Goal: Information Seeking & Learning: Learn about a topic

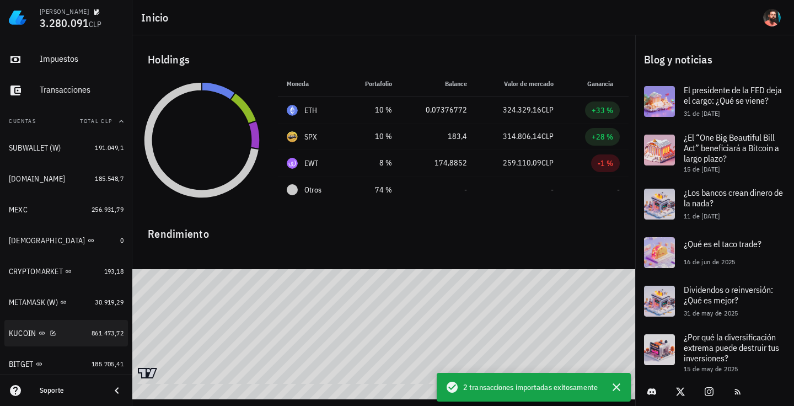
scroll to position [113, 0]
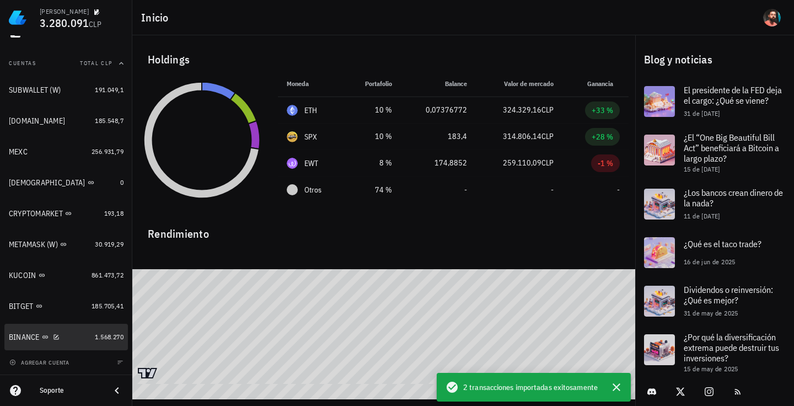
click at [76, 330] on div "BINANCE" at bounding box center [50, 337] width 82 height 24
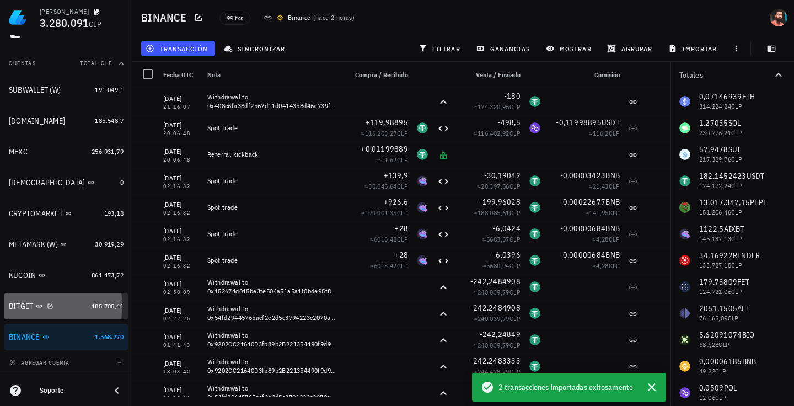
click at [76, 299] on div "BITGET" at bounding box center [48, 306] width 78 height 24
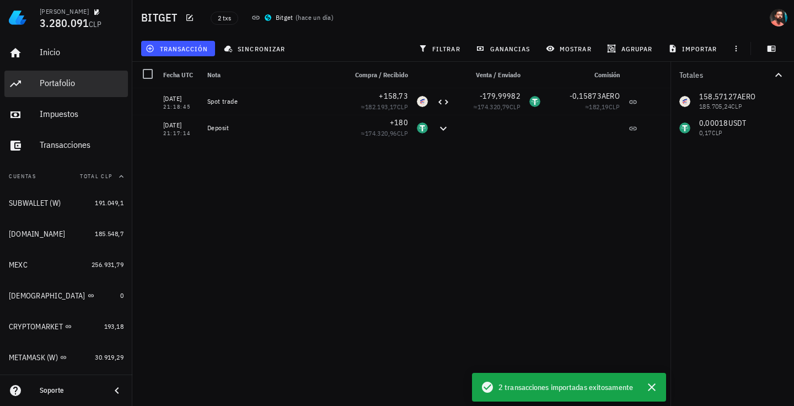
click at [71, 78] on div "Portafolio" at bounding box center [82, 83] width 84 height 10
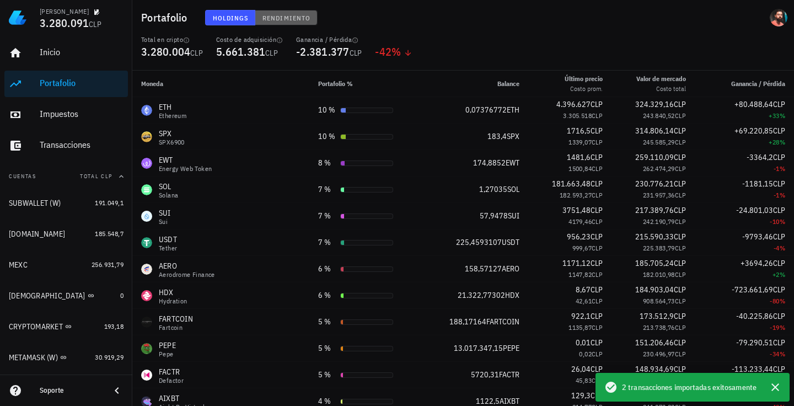
click at [294, 24] on button "Rendimiento" at bounding box center [286, 17] width 62 height 15
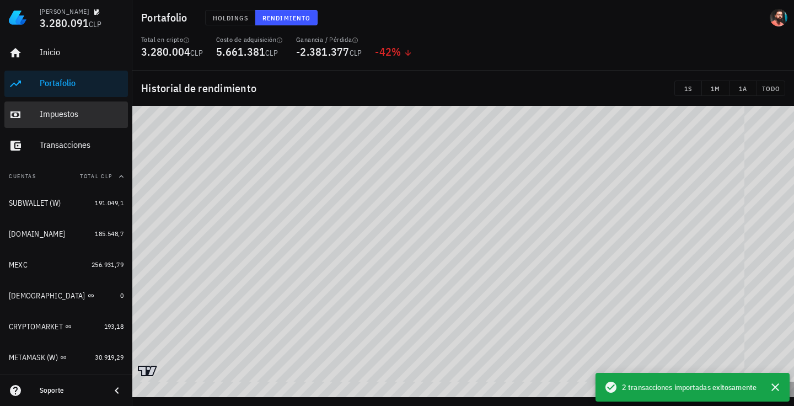
click at [66, 120] on div "Impuestos" at bounding box center [82, 114] width 84 height 25
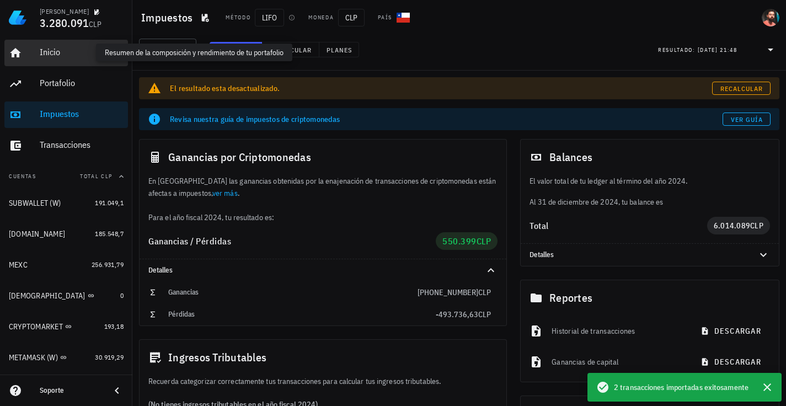
click at [49, 56] on div "Inicio" at bounding box center [82, 52] width 84 height 10
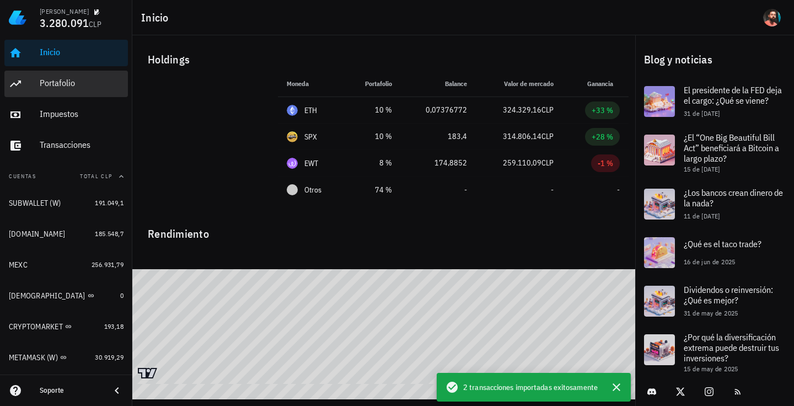
click at [78, 76] on div "Portafolio" at bounding box center [82, 83] width 84 height 25
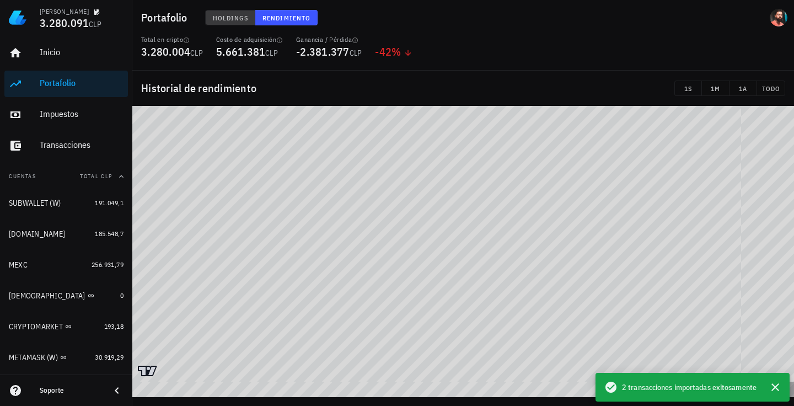
click at [248, 16] on button "Holdings" at bounding box center [230, 17] width 51 height 15
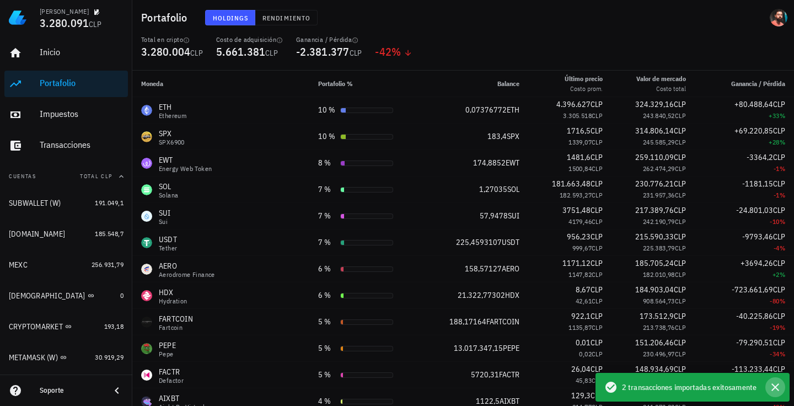
click at [771, 386] on icon "button" at bounding box center [775, 386] width 13 height 13
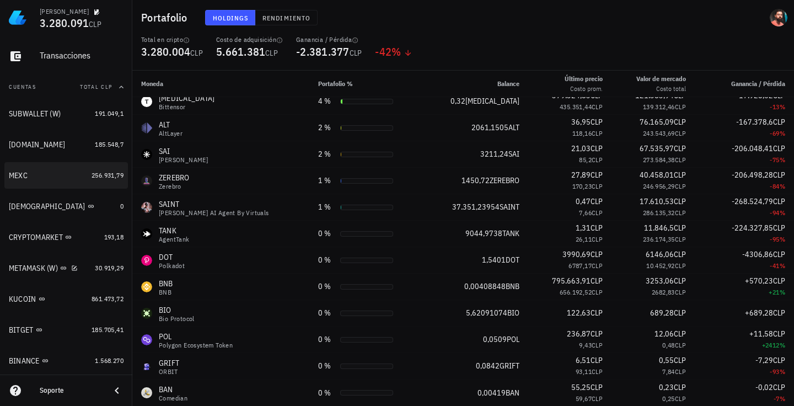
scroll to position [110, 0]
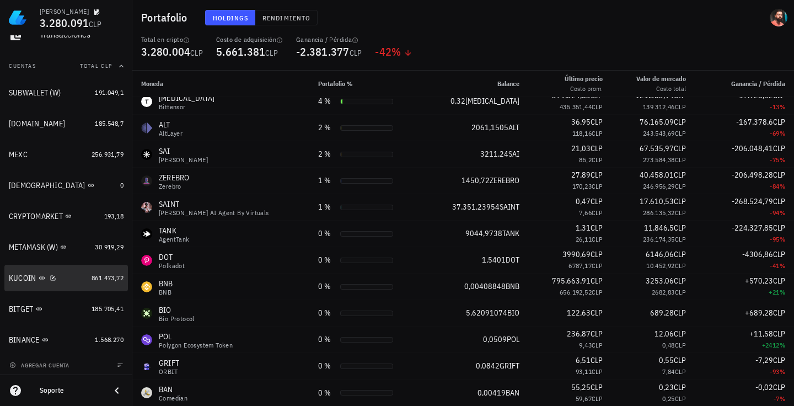
click at [76, 278] on div "KUCOIN" at bounding box center [48, 278] width 78 height 10
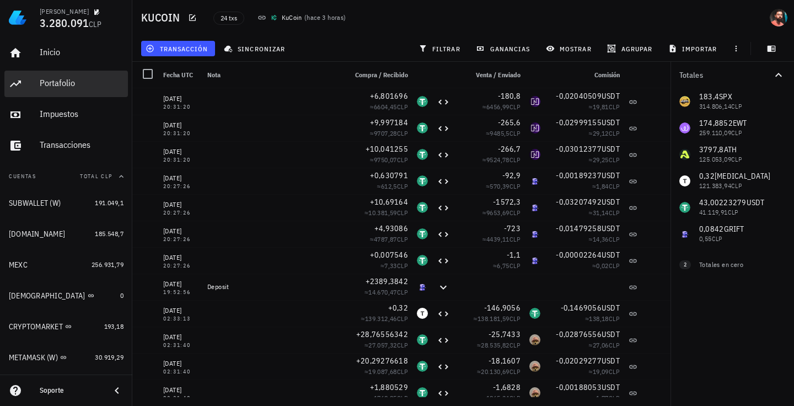
click at [63, 85] on div "Portafolio" at bounding box center [82, 83] width 84 height 10
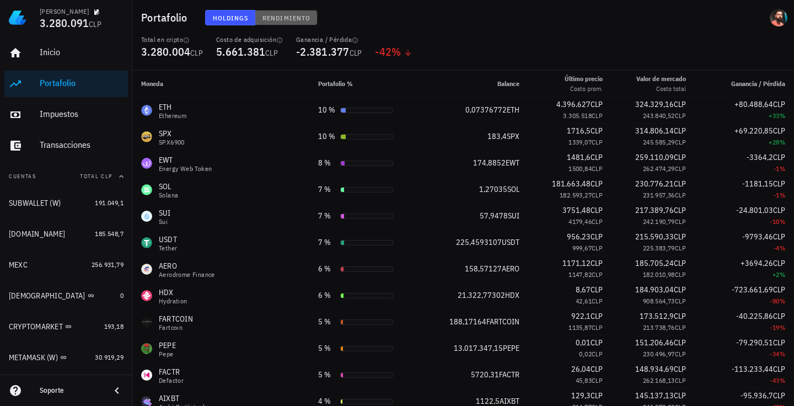
click at [263, 18] on span "Rendimiento" at bounding box center [286, 18] width 49 height 8
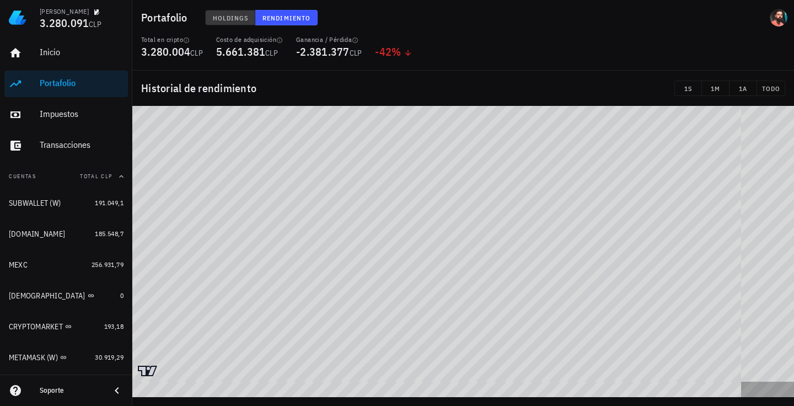
click at [237, 18] on span "Holdings" at bounding box center [230, 18] width 36 height 8
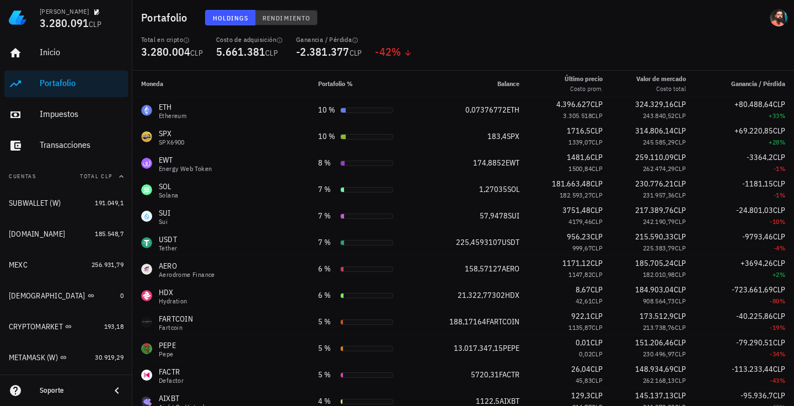
click at [303, 18] on span "Rendimiento" at bounding box center [286, 18] width 49 height 8
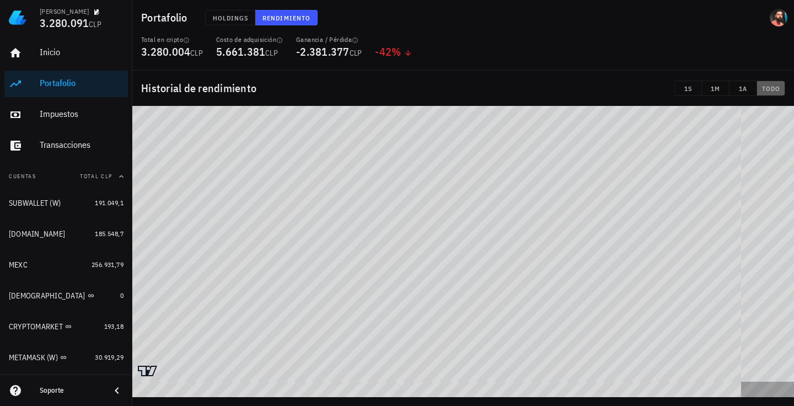
click at [774, 94] on button "TODO" at bounding box center [771, 88] width 28 height 15
click at [144, 372] on icon at bounding box center [147, 371] width 17 height 8
